Goal: Communication & Community: Share content

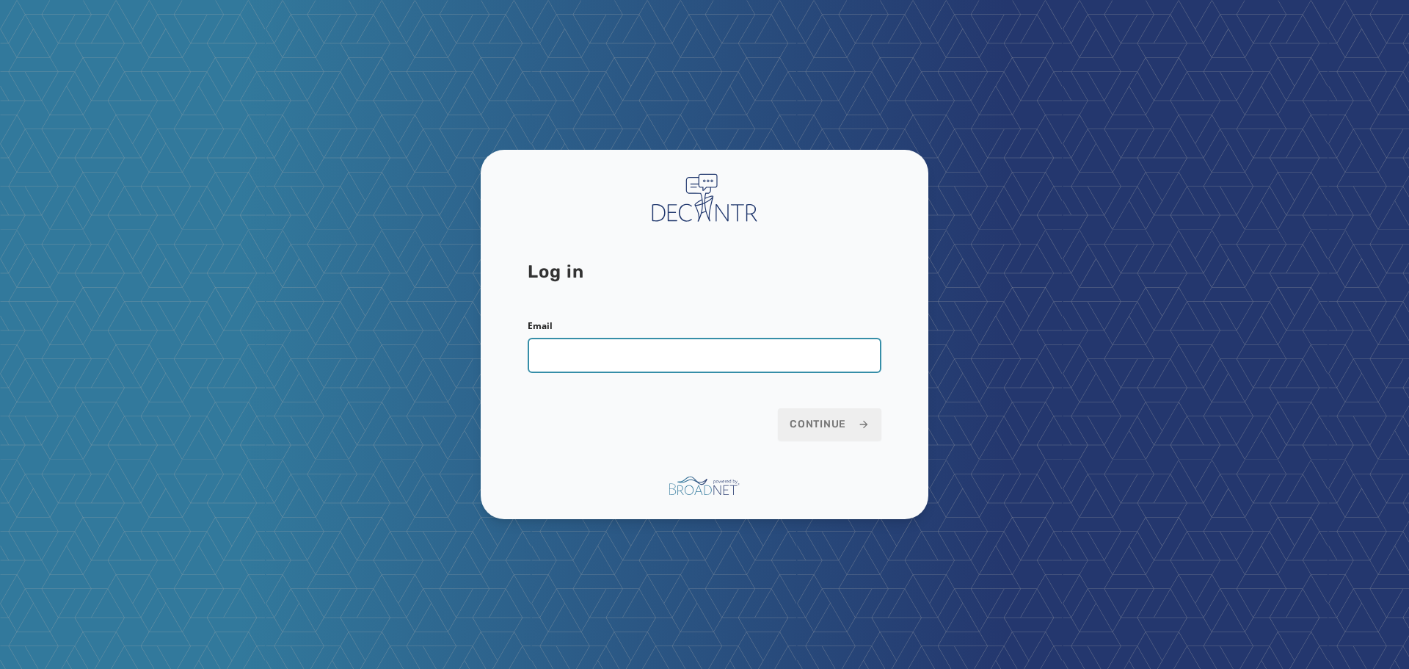
click at [600, 357] on input "Email" at bounding box center [705, 355] width 354 height 35
type input "**********"
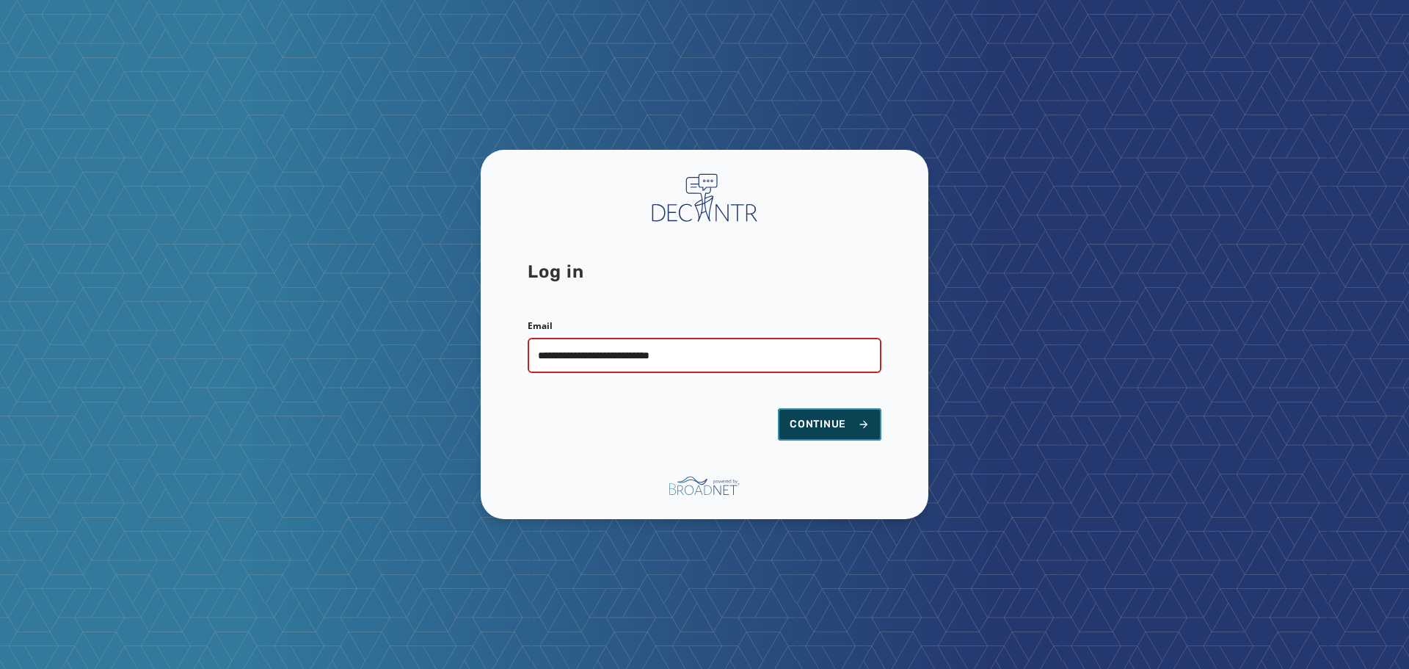
click at [843, 428] on span "Continue" at bounding box center [830, 424] width 80 height 15
click at [838, 426] on span "Continue" at bounding box center [830, 424] width 80 height 15
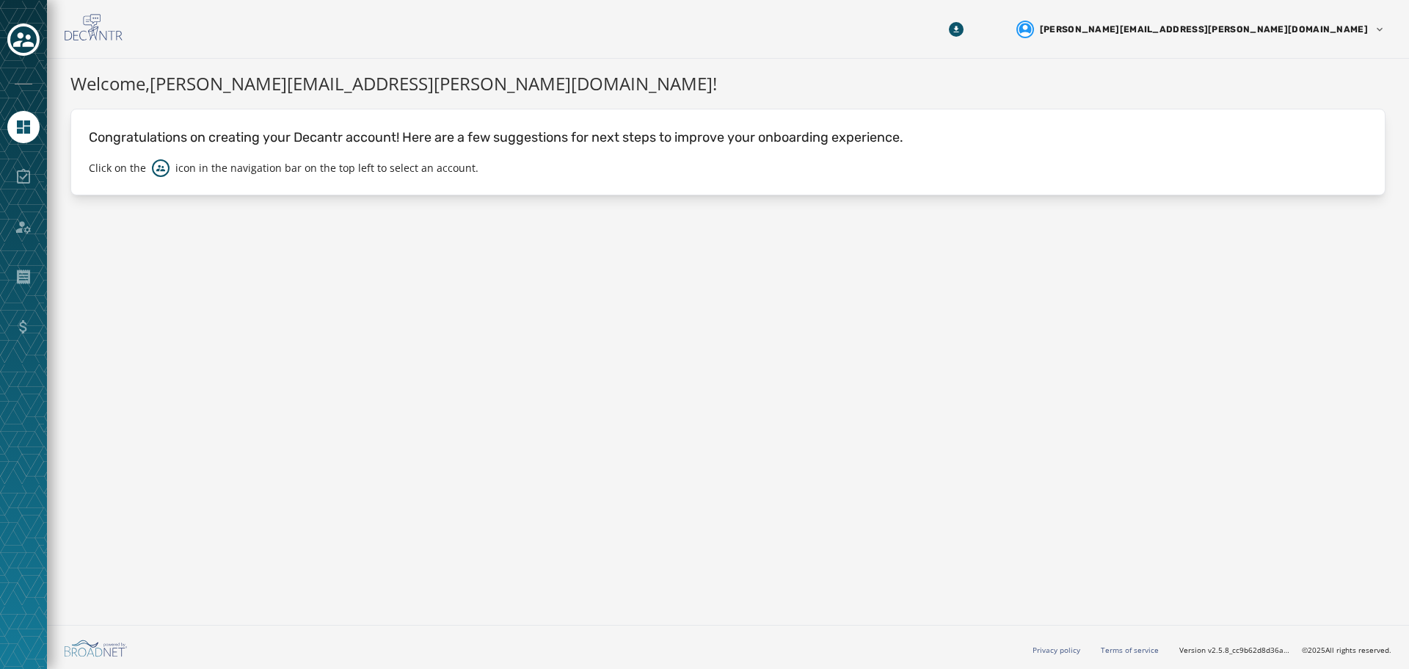
click at [14, 58] on div at bounding box center [23, 334] width 47 height 669
click at [21, 44] on icon "Toggle account select drawer" at bounding box center [23, 39] width 21 height 21
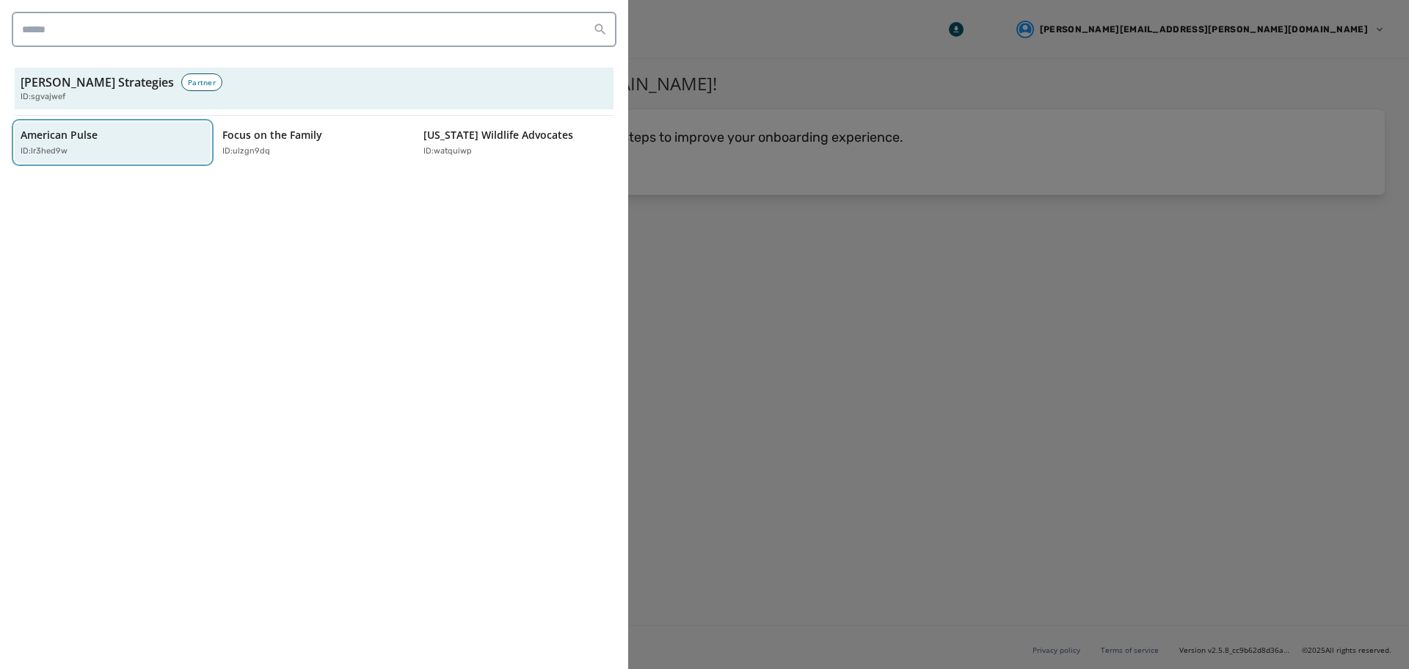
click at [27, 145] on p "ID: lr3hed9w" at bounding box center [44, 151] width 47 height 12
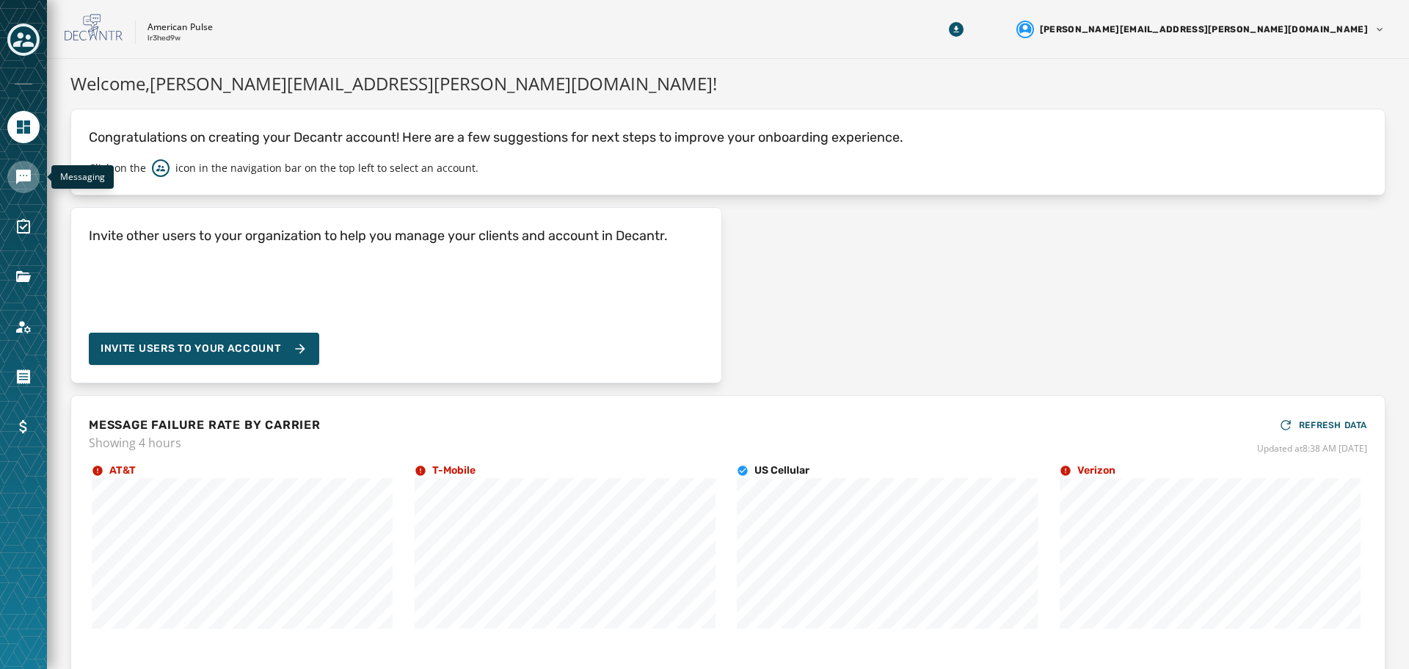
click at [18, 175] on icon "Navigate to Messaging" at bounding box center [23, 177] width 15 height 15
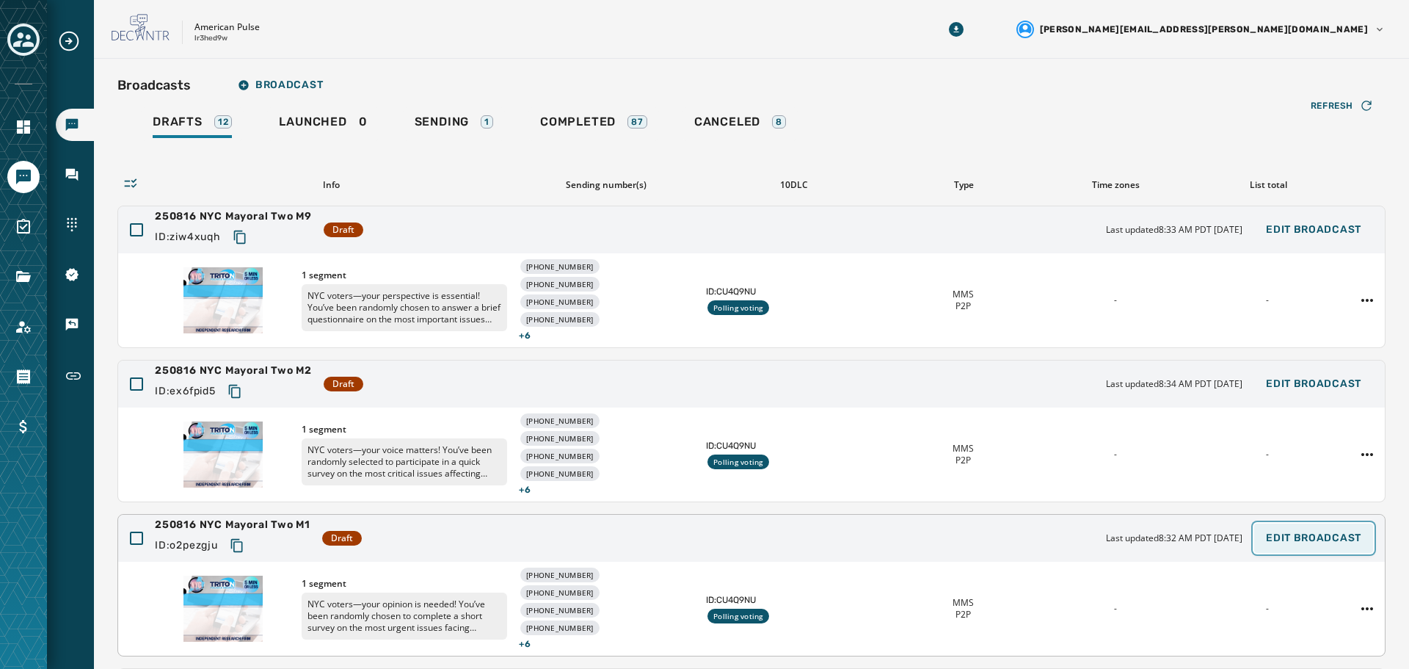
click at [1297, 535] on span "Edit Broadcast" at bounding box center [1313, 538] width 95 height 12
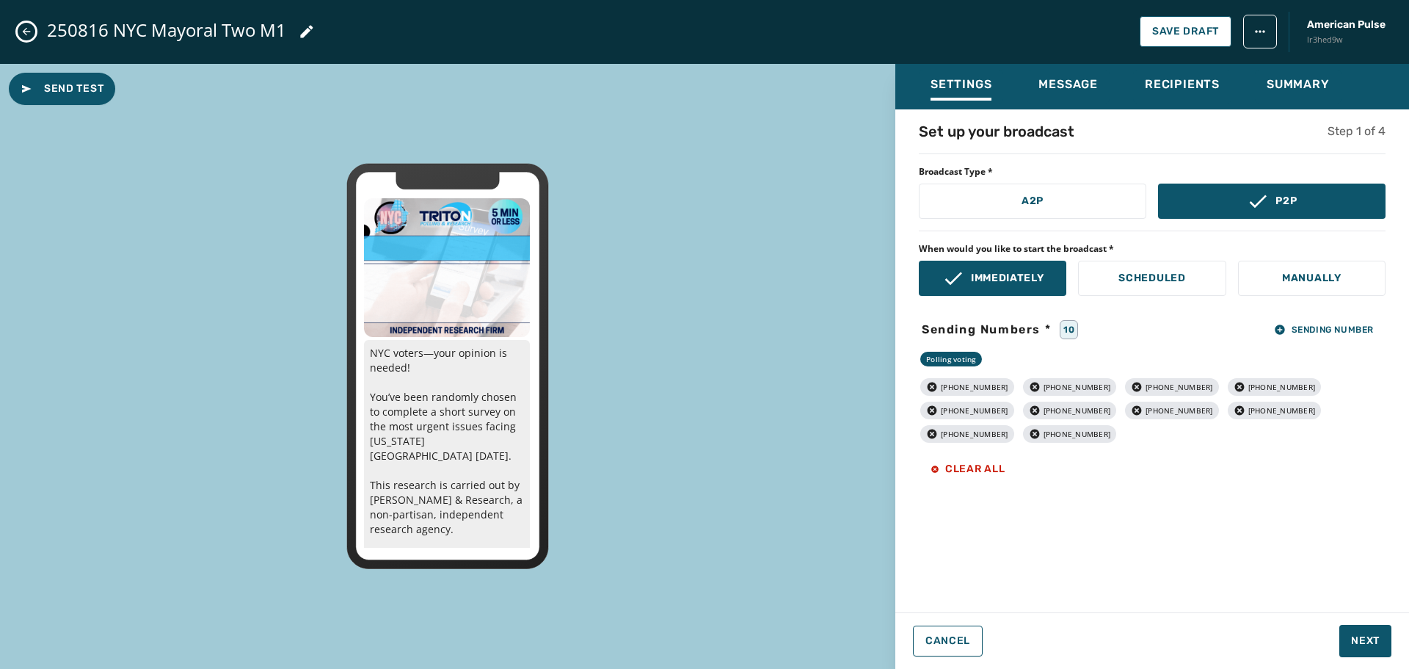
click at [23, 34] on icon "Close admin drawer" at bounding box center [27, 32] width 12 height 12
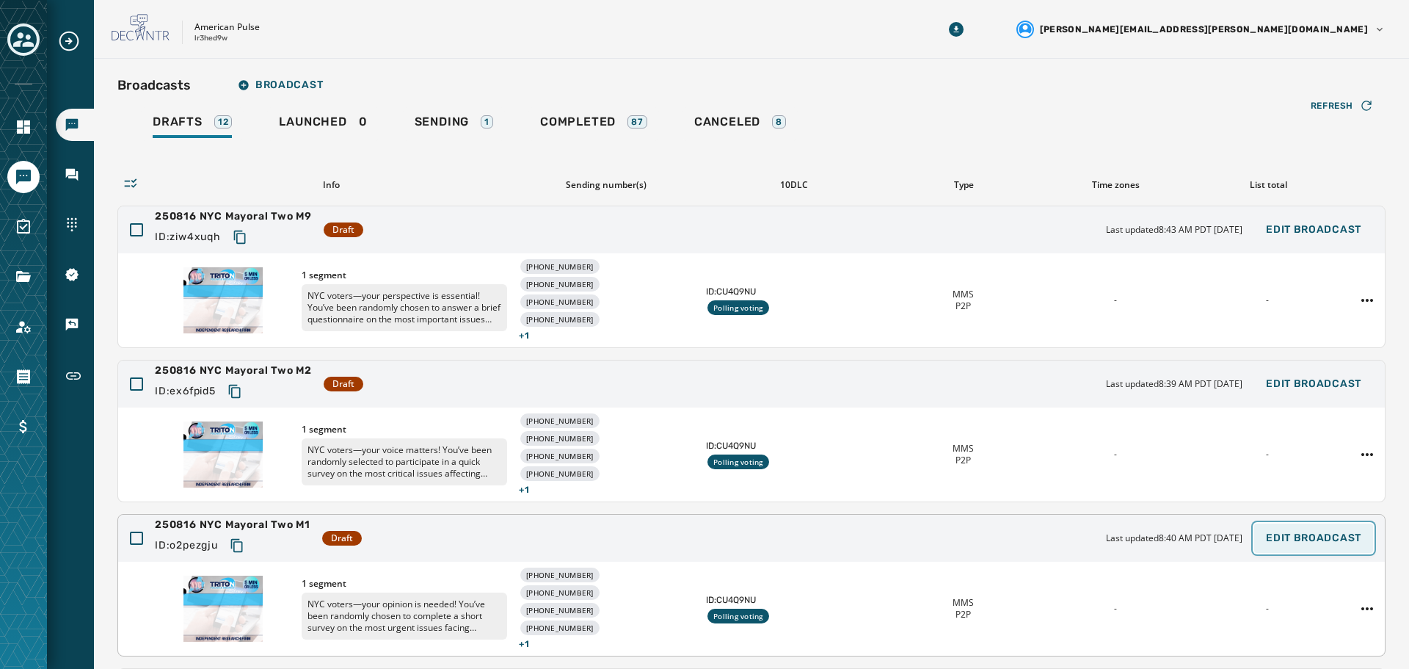
click at [1316, 534] on span "Edit Broadcast" at bounding box center [1313, 538] width 95 height 12
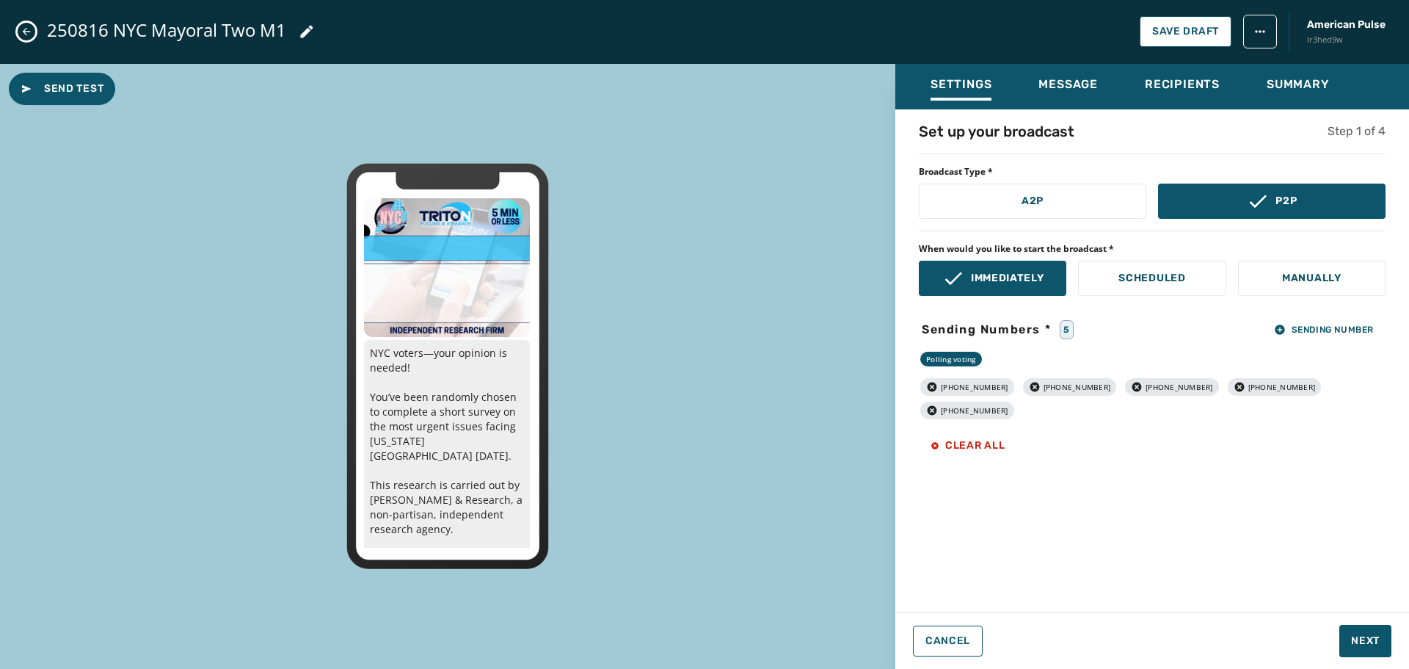
click at [32, 30] on icon "Close admin drawer" at bounding box center [27, 32] width 12 height 12
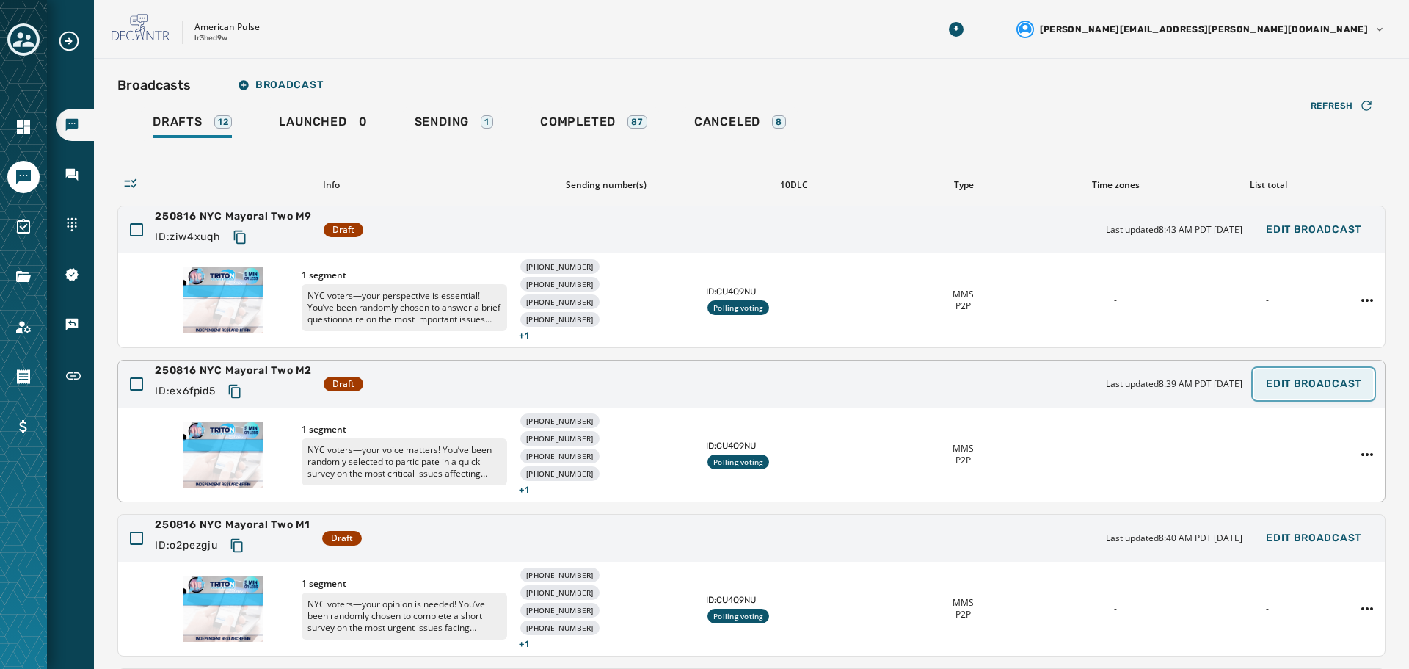
click at [1279, 375] on button "Edit Broadcast" at bounding box center [1313, 383] width 119 height 29
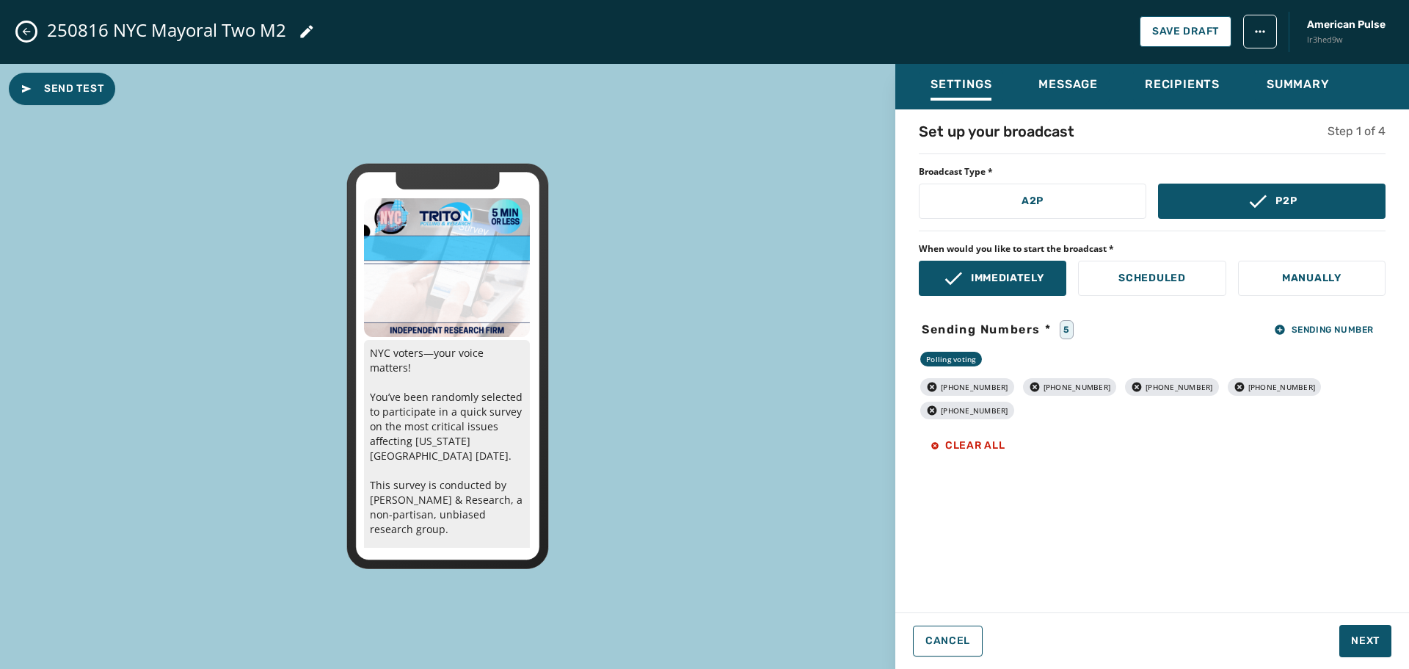
click at [21, 29] on icon "Close admin drawer" at bounding box center [27, 32] width 12 height 12
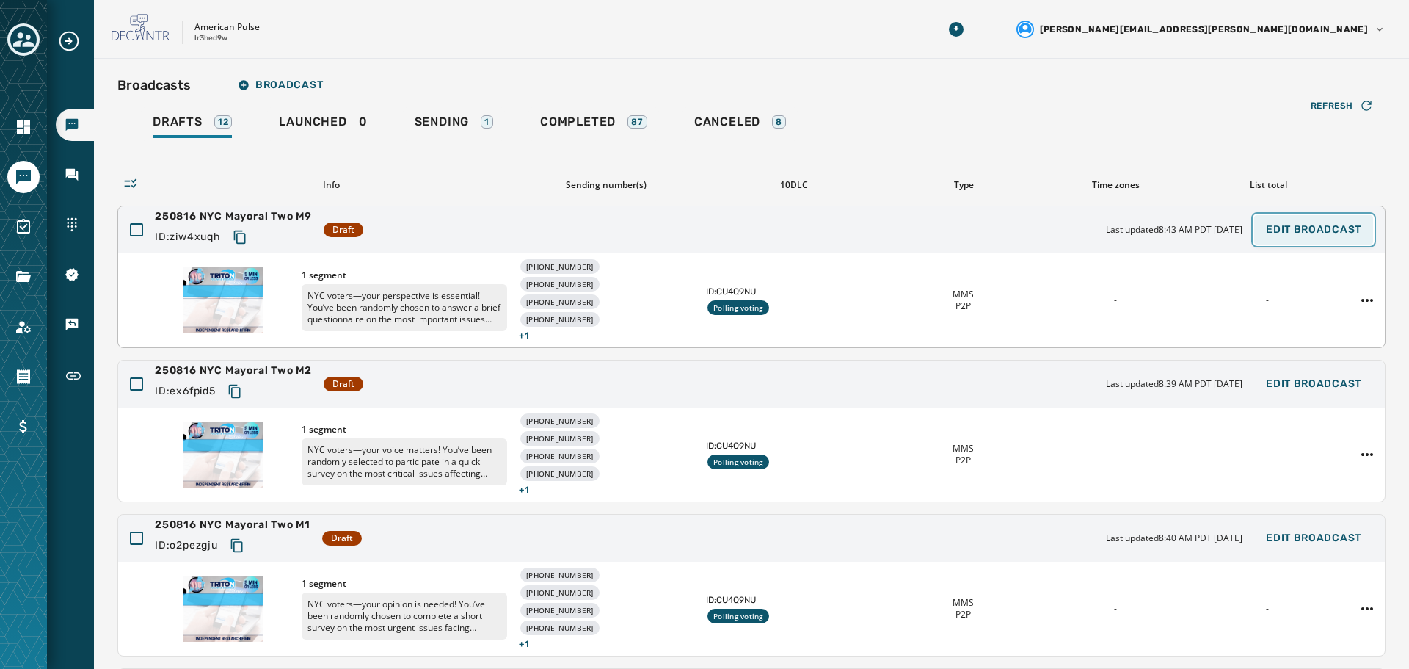
click at [1292, 219] on button "Edit Broadcast" at bounding box center [1313, 229] width 119 height 29
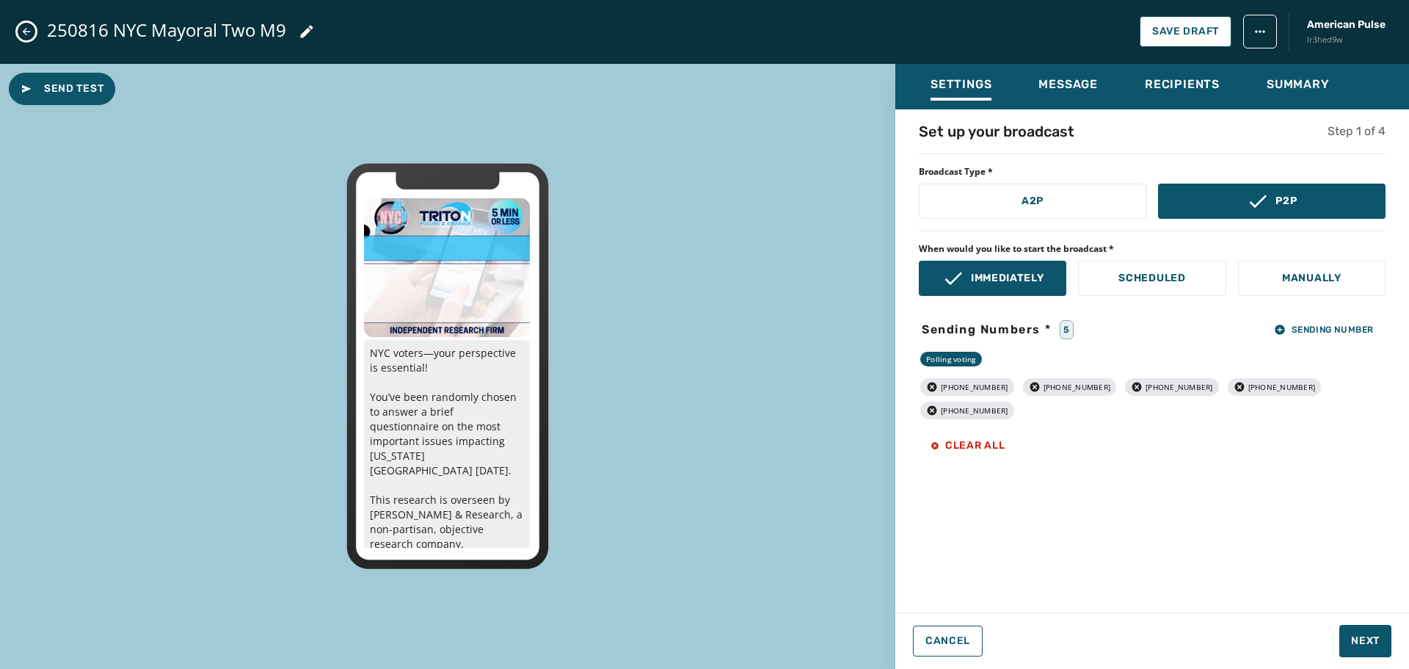
click at [15, 26] on div "250816 NYC Mayoral Two M9 Save Draft American Pulse lr3hed9w" at bounding box center [704, 32] width 1409 height 64
click at [32, 26] on icon "Close admin drawer" at bounding box center [27, 32] width 12 height 12
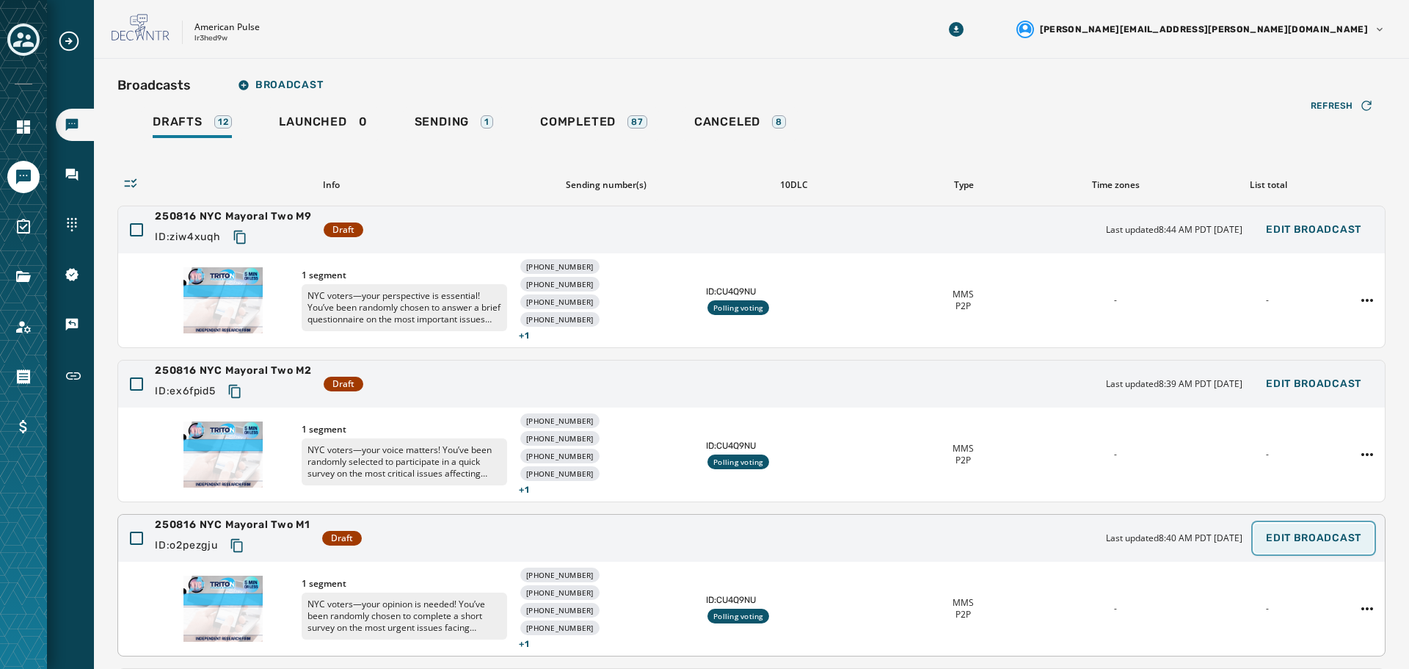
click at [1323, 543] on span "Edit Broadcast" at bounding box center [1313, 538] width 95 height 12
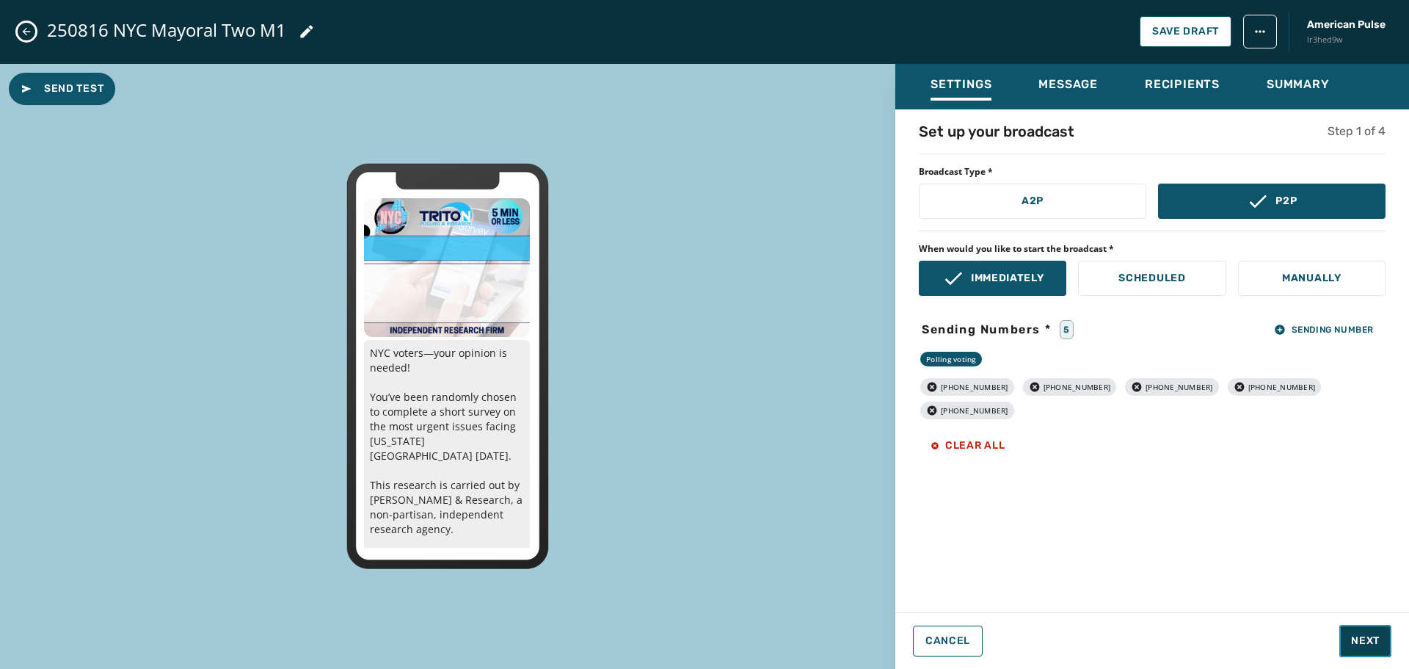
click at [1375, 643] on span "Next" at bounding box center [1365, 640] width 29 height 15
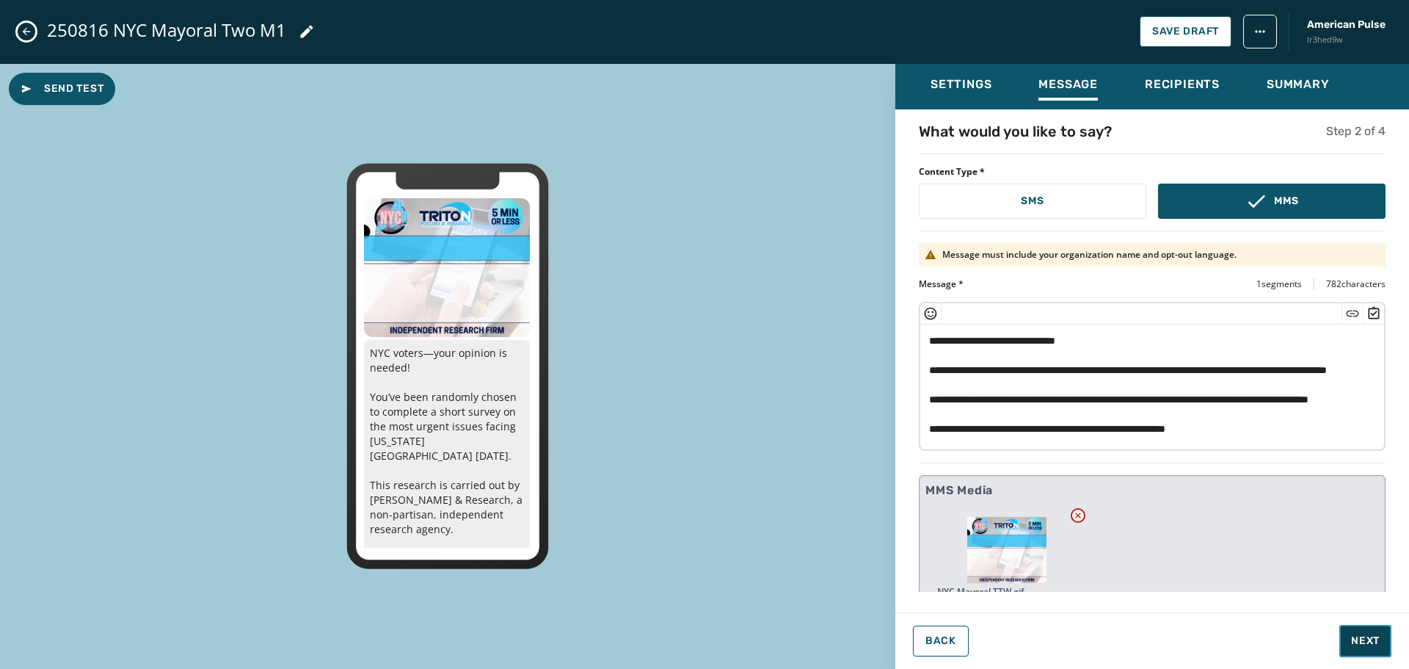
click at [1375, 644] on span "Next" at bounding box center [1365, 640] width 29 height 15
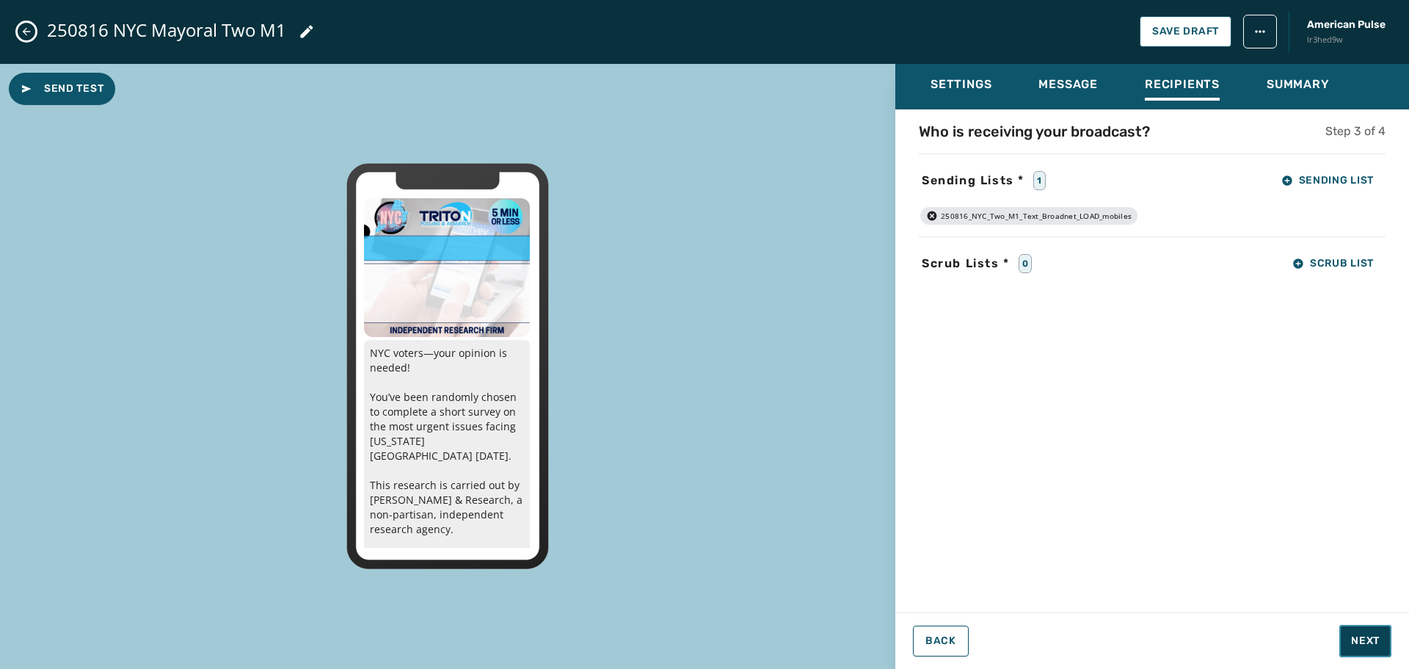
click at [1375, 644] on span "Next" at bounding box center [1365, 640] width 29 height 15
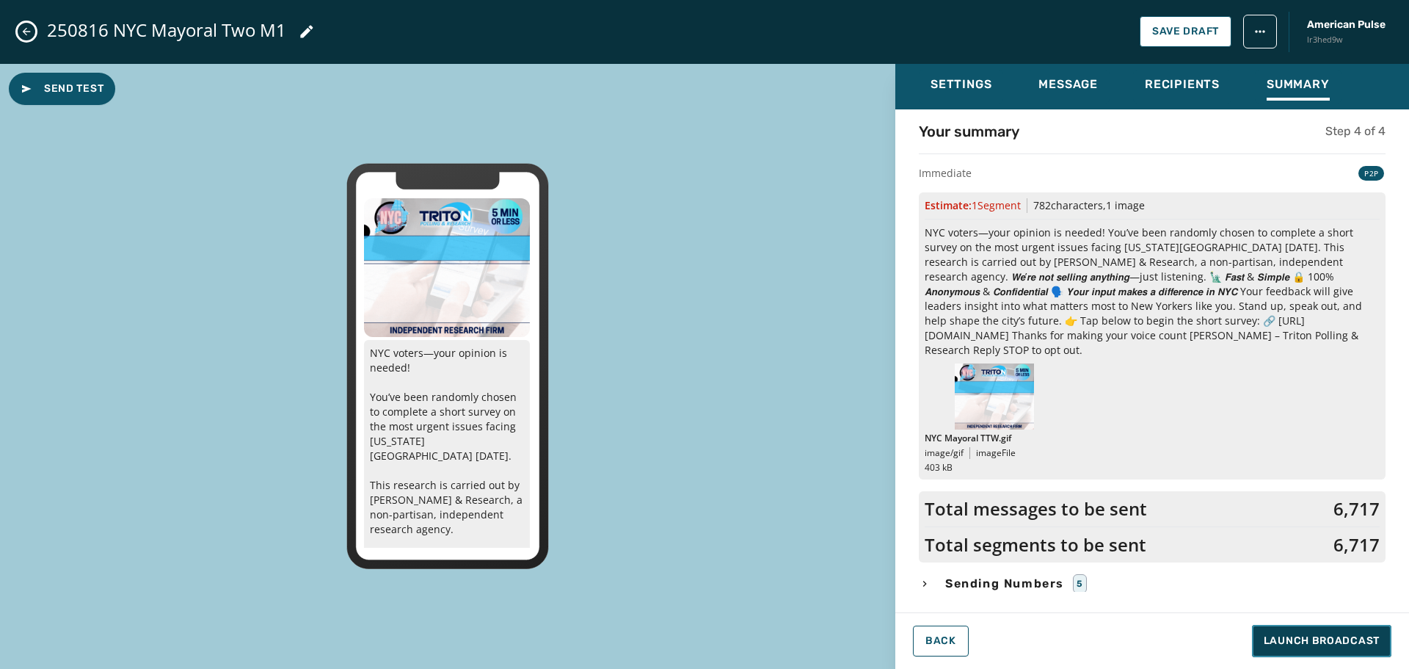
click at [1306, 636] on span "Launch Broadcast" at bounding box center [1322, 640] width 116 height 15
